Goal: Transaction & Acquisition: Obtain resource

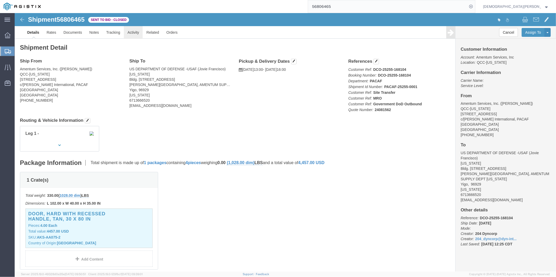
scroll to position [109, 0]
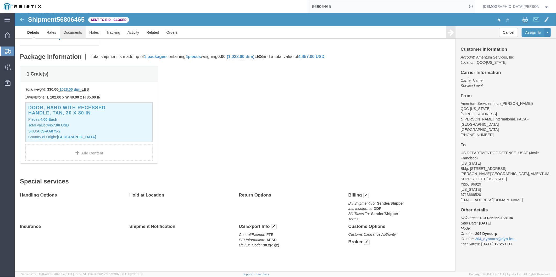
click link "Documents"
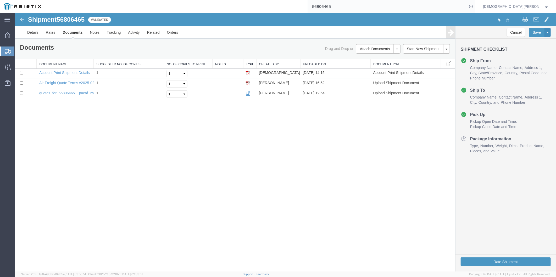
click at [365, 6] on input "56806465" at bounding box center [387, 6] width 159 height 13
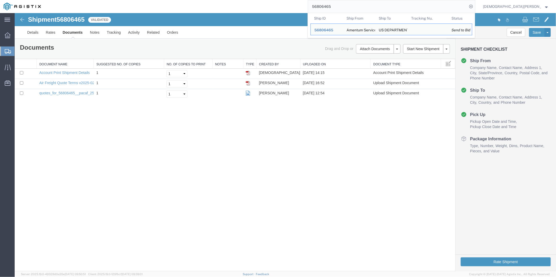
drag, startPoint x: 334, startPoint y: 6, endPoint x: 306, endPoint y: 5, distance: 28.3
click at [305, 5] on div "56806465 Ship ID Ship From Ship To Tracking Nu. Status Ship ID 56806465 Ship Fr…" at bounding box center [259, 6] width 431 height 13
click at [30, 32] on link "Details" at bounding box center [32, 32] width 19 height 13
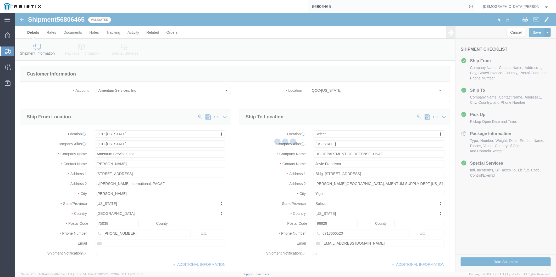
select select "42668"
select select
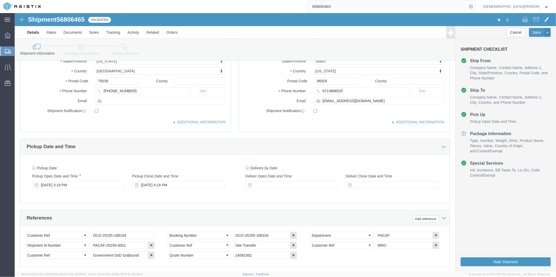
scroll to position [52, 0]
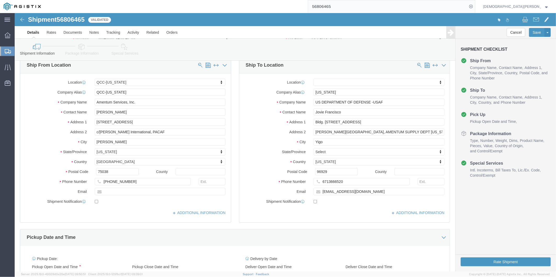
click icon
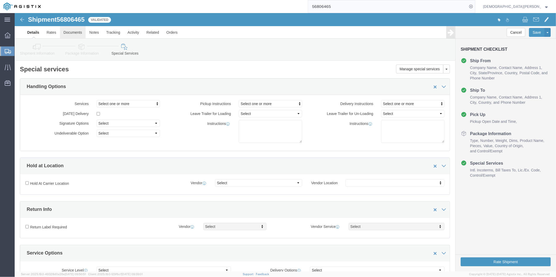
click link "Documents"
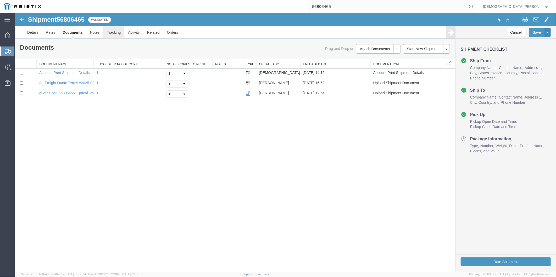
click at [111, 32] on link "Tracking" at bounding box center [113, 32] width 21 height 13
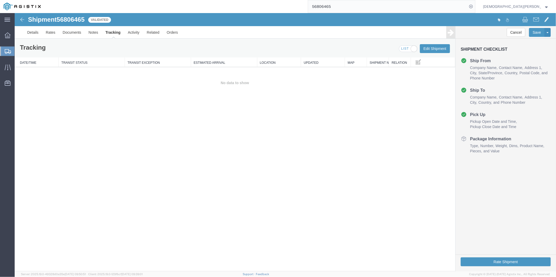
click at [284, 15] on div "Shipment 56806465 0 of 0 Validated Details Rates Documents Notes Tracking Activ…" at bounding box center [284, 26] width 541 height 26
click at [71, 32] on link "Documents" at bounding box center [72, 32] width 26 height 13
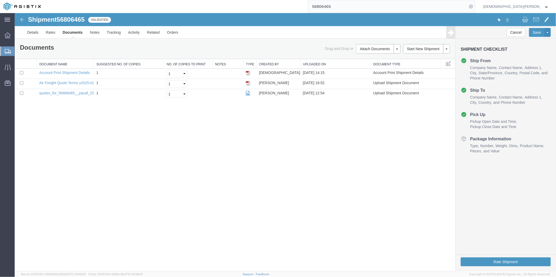
click at [72, 30] on link "Documents" at bounding box center [72, 32] width 27 height 13
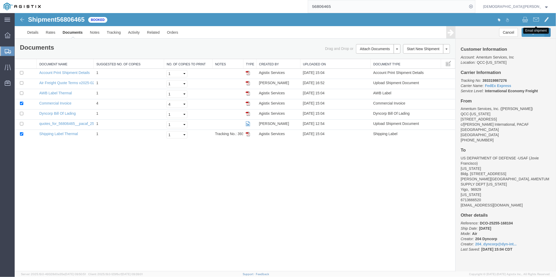
click at [533, 19] on span at bounding box center [536, 19] width 6 height 6
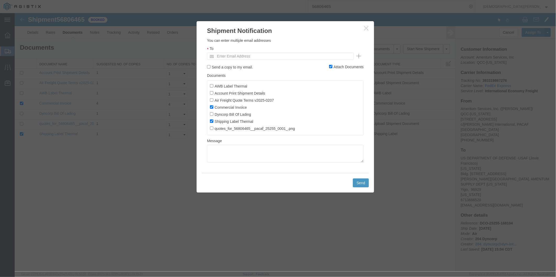
click at [283, 55] on ul "Enter Email Address" at bounding box center [280, 55] width 147 height 7
type input "amentum@Craneww.com"
click at [210, 85] on input "AWB Label Thermal" at bounding box center [211, 85] width 3 height 3
checkbox input "true"
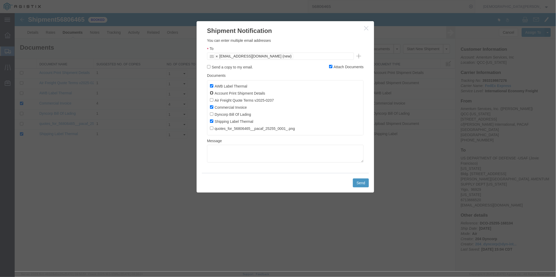
click at [212, 94] on input "Account Print Shipment Details" at bounding box center [211, 92] width 3 height 3
checkbox input "true"
click at [213, 98] on label "Air Freight Quote Terms v2025-0207" at bounding box center [242, 100] width 64 height 6
click at [213, 98] on input "Air Freight Quote Terms v2025-0207" at bounding box center [211, 99] width 3 height 3
checkbox input "true"
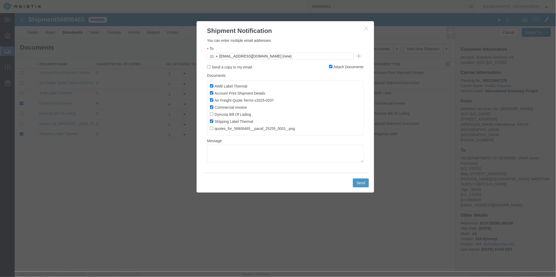
click at [213, 116] on label "Dyncorp Bill Of Lading" at bounding box center [230, 114] width 41 height 6
click at [213, 116] on input "Dyncorp Bill Of Lading" at bounding box center [211, 113] width 3 height 3
checkbox input "true"
click at [211, 130] on input "quotes_for_56806465__pacaf_25255_0001_.png" at bounding box center [211, 127] width 3 height 3
checkbox input "true"
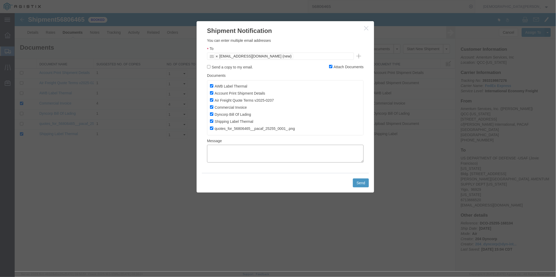
click at [223, 160] on textarea at bounding box center [285, 154] width 156 height 18
type textarea "AES ONLY FILE"
click at [359, 185] on button "Send" at bounding box center [360, 182] width 16 height 9
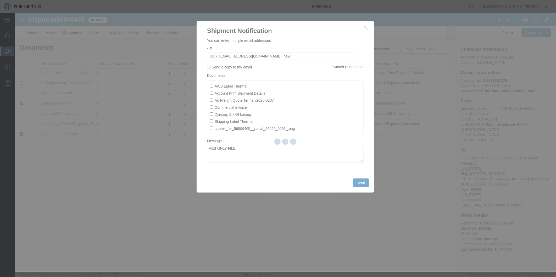
checkbox input "false"
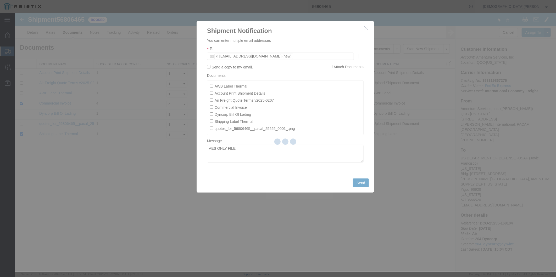
checkbox input "false"
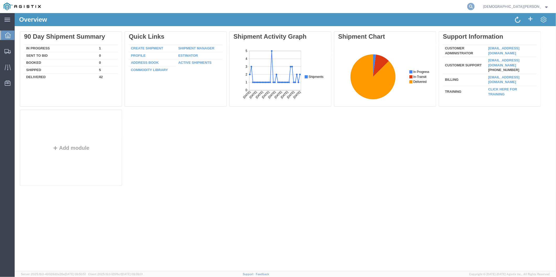
click at [474, 6] on icon at bounding box center [470, 6] width 7 height 7
click at [434, 8] on input "search" at bounding box center [387, 6] width 159 height 13
paste input "56806465"
click at [474, 9] on icon at bounding box center [470, 6] width 7 height 7
type input "56806465"
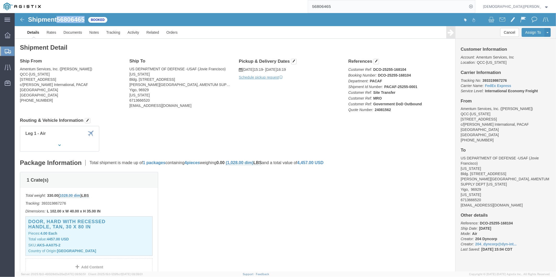
drag, startPoint x: 43, startPoint y: 4, endPoint x: 71, endPoint y: 5, distance: 27.5
click span "56806465"
copy span "56806465"
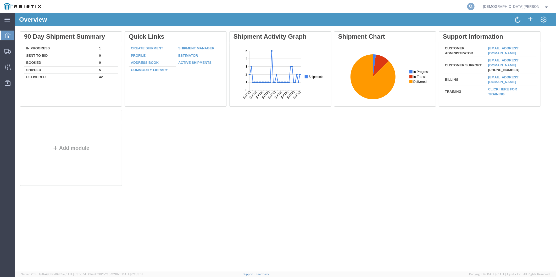
click at [474, 7] on icon at bounding box center [470, 6] width 7 height 7
click at [404, 9] on input "search" at bounding box center [387, 6] width 159 height 13
paste input "56770200"
type input "56770200"
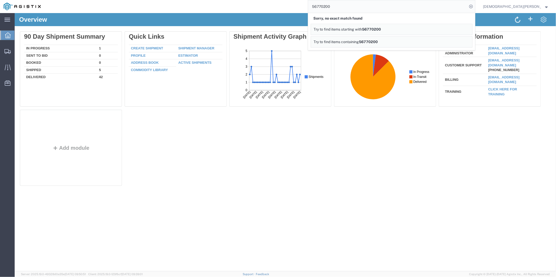
click at [545, 5] on strong "button" at bounding box center [546, 6] width 4 height 2
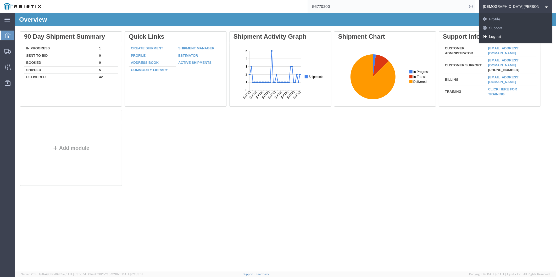
click at [535, 37] on link "Logout" at bounding box center [515, 36] width 73 height 9
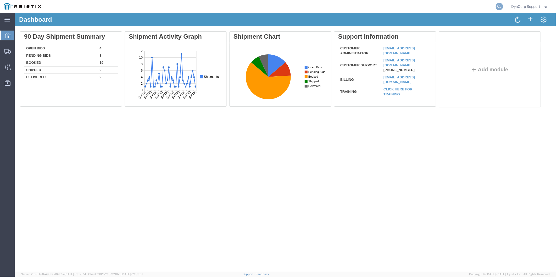
click at [496, 6] on icon at bounding box center [499, 6] width 7 height 7
click at [398, 5] on input "search" at bounding box center [415, 6] width 159 height 13
paste input "56770200"
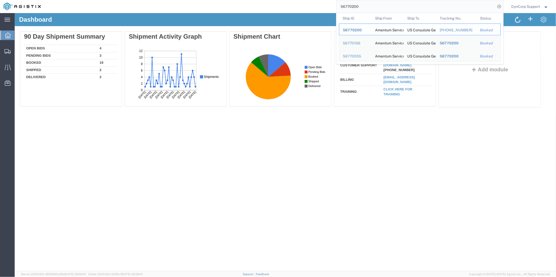
click at [350, 31] on span "56770200" at bounding box center [352, 30] width 19 height 4
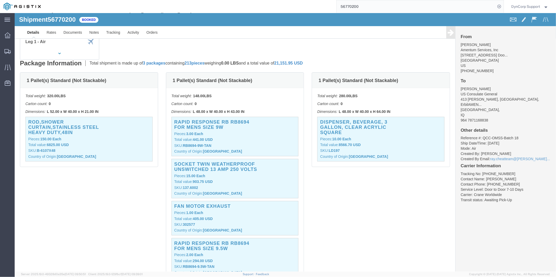
scroll to position [87, 0]
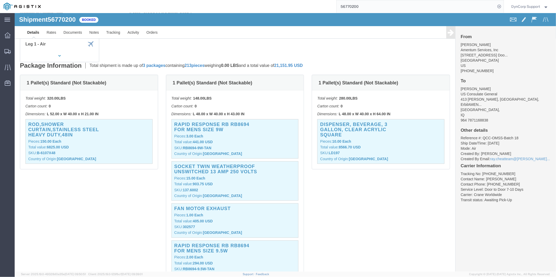
click at [365, 5] on input "56770200" at bounding box center [415, 6] width 159 height 13
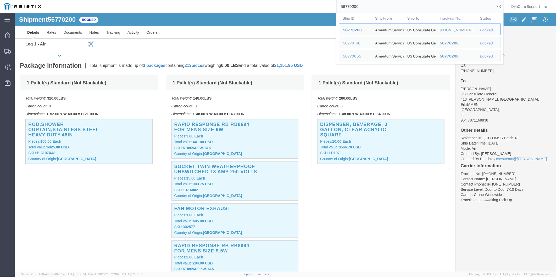
drag, startPoint x: 367, startPoint y: 5, endPoint x: 292, endPoint y: 11, distance: 74.8
click at [293, 11] on div "56770200 Ship ID Ship From Ship To Tracking Nu. Status Ship ID 56770200 Ship Fr…" at bounding box center [273, 6] width 459 height 13
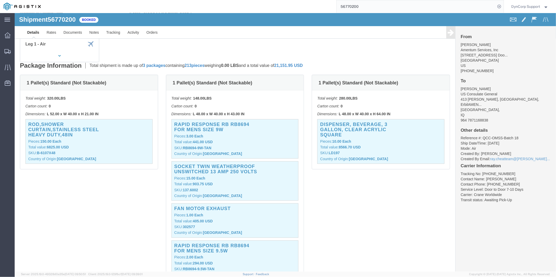
paste input "6995"
type input "56769950"
click at [498, 6] on icon at bounding box center [499, 6] width 7 height 7
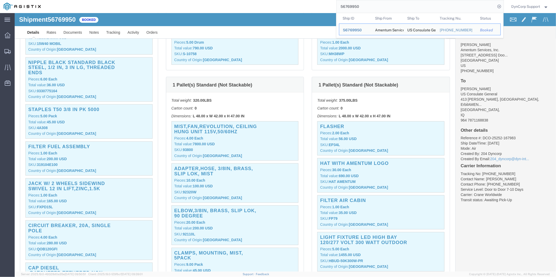
scroll to position [174, 0]
